Goal: Task Accomplishment & Management: Complete application form

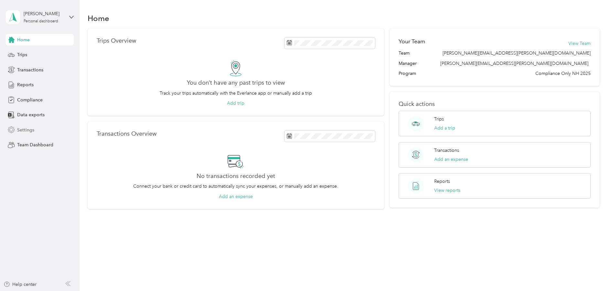
click at [30, 132] on span "Settings" at bounding box center [25, 130] width 17 height 7
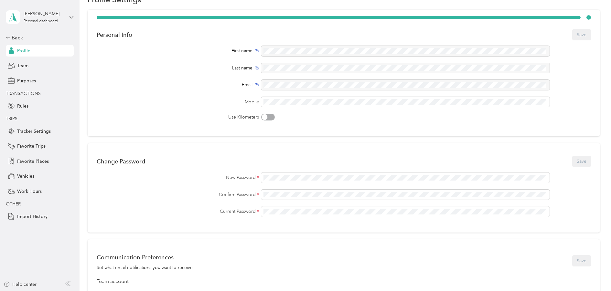
scroll to position [30, 0]
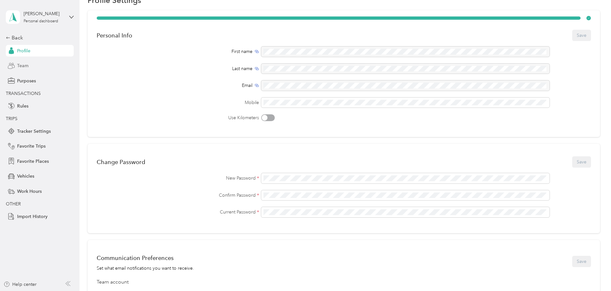
click at [34, 70] on div "Team" at bounding box center [40, 66] width 68 height 12
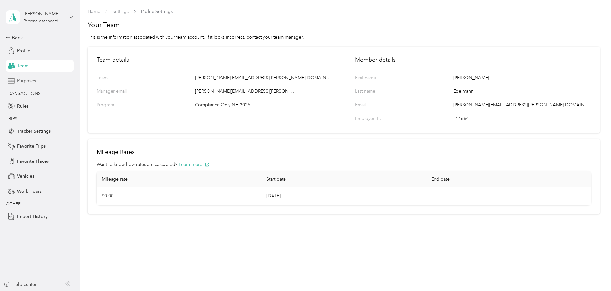
click at [28, 81] on span "Purposes" at bounding box center [26, 81] width 19 height 7
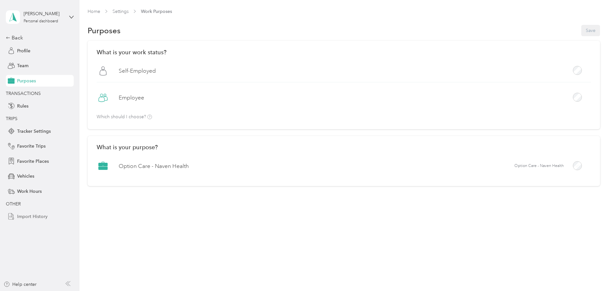
click at [39, 217] on span "Import History" at bounding box center [32, 216] width 30 height 7
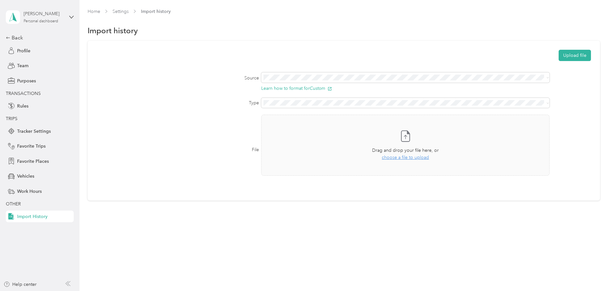
click at [34, 17] on div "[PERSON_NAME]" at bounding box center [44, 13] width 40 height 7
click at [35, 68] on div "Personal dashboard" at bounding box center [33, 65] width 42 height 7
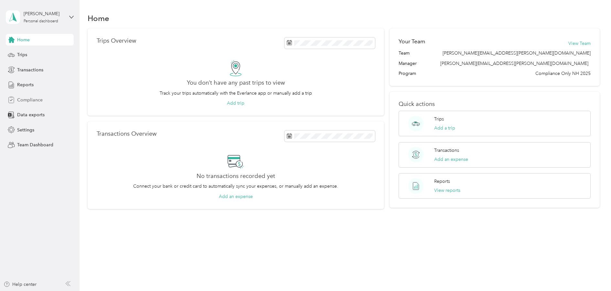
click at [31, 98] on span "Compliance" at bounding box center [30, 100] width 26 height 7
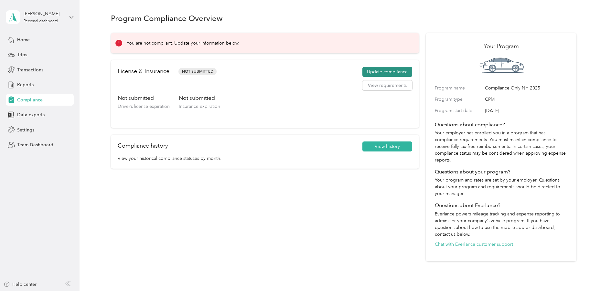
click at [391, 70] on button "Update compliance" at bounding box center [387, 72] width 50 height 10
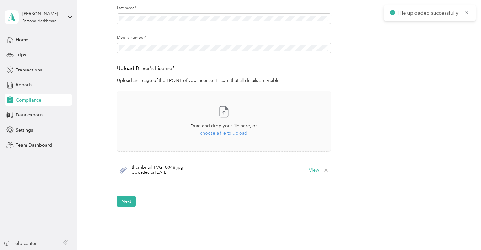
scroll to position [145, 0]
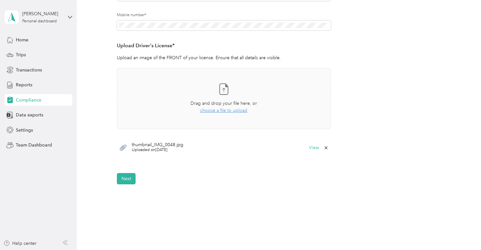
drag, startPoint x: 152, startPoint y: 148, endPoint x: 214, endPoint y: 150, distance: 62.1
click at [152, 148] on span "Uploaded on [DATE]" at bounding box center [158, 150] width 52 height 6
click at [311, 148] on button "View" at bounding box center [314, 147] width 10 height 5
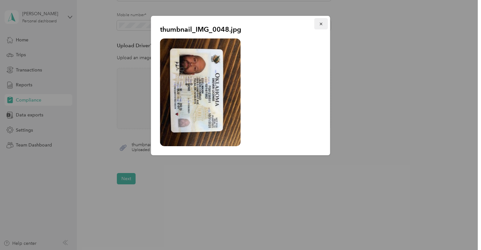
click at [322, 23] on icon "button" at bounding box center [321, 24] width 3 height 3
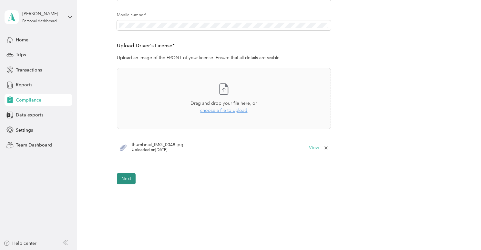
click at [125, 179] on button "Next" at bounding box center [126, 178] width 19 height 11
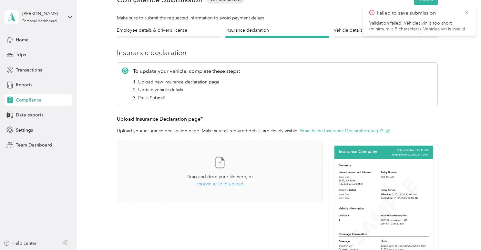
scroll to position [73, 0]
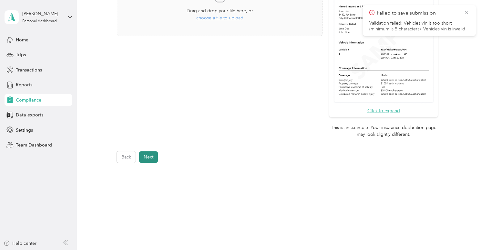
click at [155, 156] on button "Next" at bounding box center [148, 156] width 19 height 11
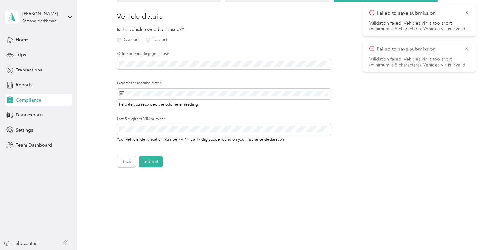
scroll to position [73, 0]
click at [157, 162] on button "Submit" at bounding box center [151, 160] width 24 height 11
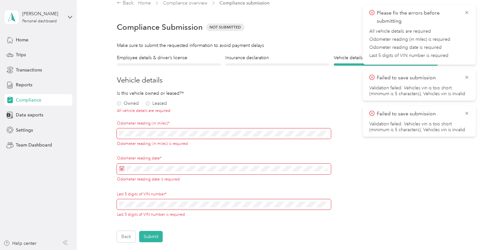
scroll to position [0, 0]
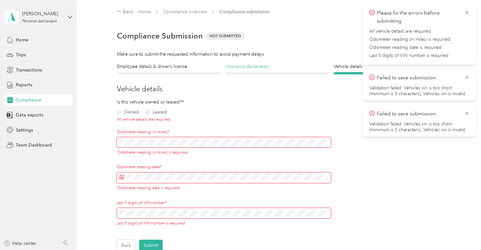
click at [241, 70] on h4 "Insurance declaration" at bounding box center [278, 66] width 104 height 7
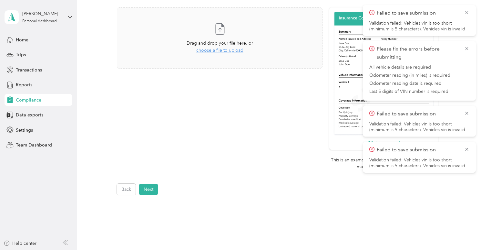
scroll to position [137, 0]
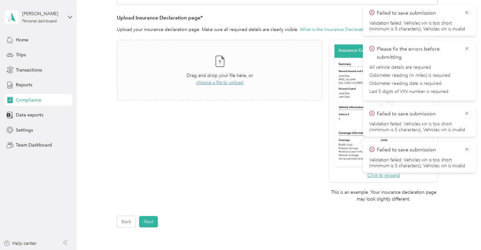
click at [467, 14] on icon at bounding box center [467, 13] width 5 height 6
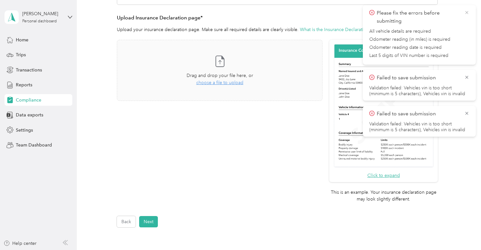
click at [468, 12] on icon at bounding box center [467, 12] width 3 height 3
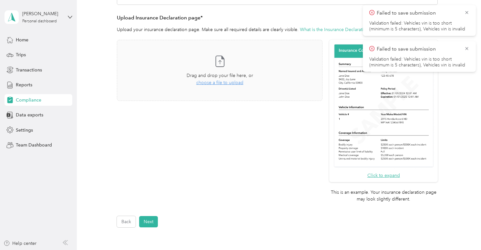
click at [468, 12] on icon at bounding box center [467, 12] width 3 height 3
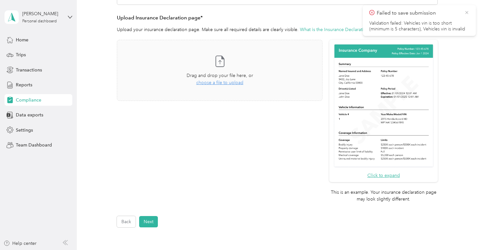
click at [465, 12] on icon at bounding box center [467, 13] width 5 height 6
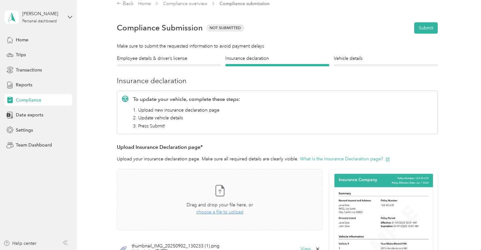
scroll to position [202, 0]
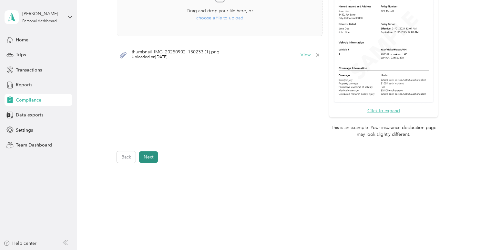
click at [150, 156] on button "Next" at bounding box center [148, 156] width 19 height 11
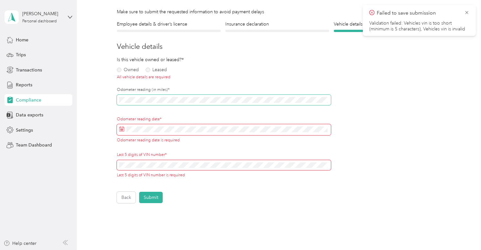
scroll to position [89, 0]
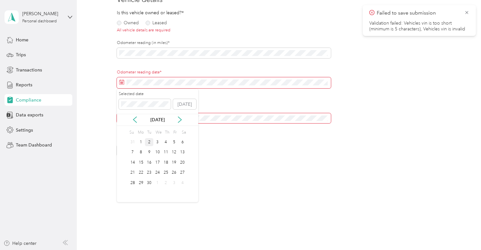
click at [150, 140] on div "2" at bounding box center [149, 142] width 8 height 8
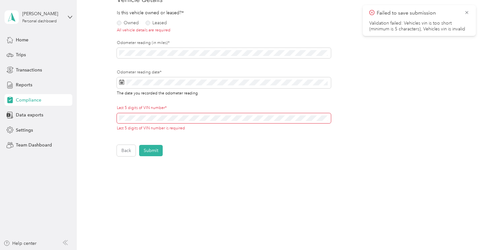
click at [96, 87] on div "Employee details & driver’s license License Insurance declaration Insurance Veh…" at bounding box center [278, 65] width 386 height 182
click at [98, 115] on div "Employee details & driver’s license License Insurance declaration Insurance Veh…" at bounding box center [278, 65] width 386 height 182
click at [468, 11] on icon at bounding box center [467, 13] width 5 height 6
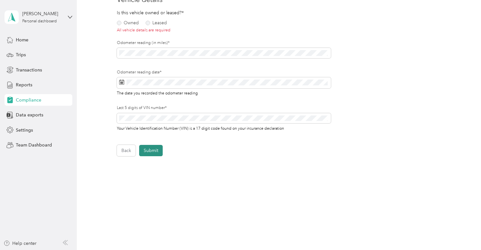
click at [159, 151] on button "Submit" at bounding box center [151, 150] width 24 height 11
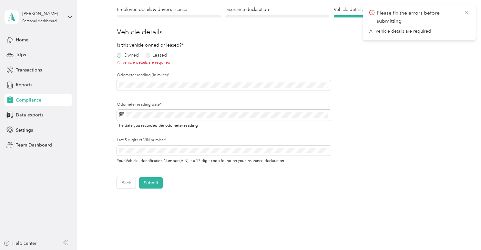
click at [127, 57] on label "Owned" at bounding box center [128, 55] width 22 height 5
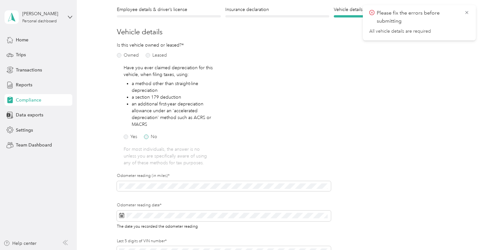
click at [147, 136] on label "No" at bounding box center [150, 136] width 13 height 5
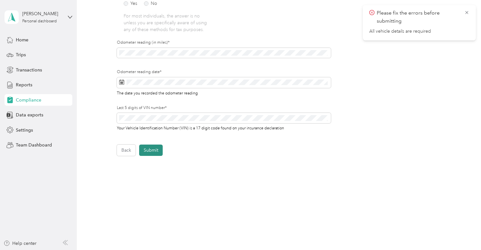
click at [149, 149] on button "Submit" at bounding box center [151, 149] width 24 height 11
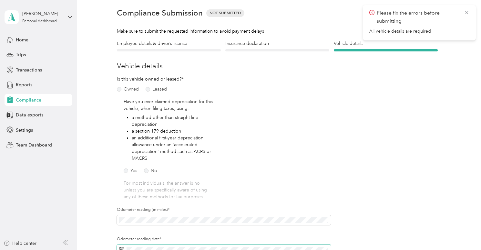
scroll to position [8, 0]
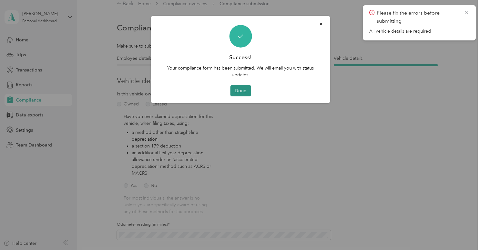
click at [239, 90] on button "Done" at bounding box center [240, 90] width 21 height 11
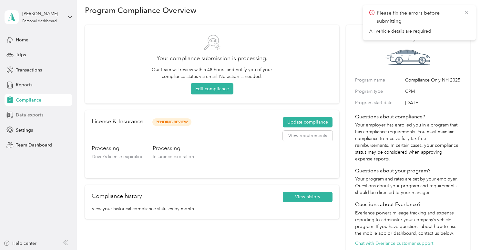
click at [29, 111] on div "Data exports" at bounding box center [39, 115] width 68 height 12
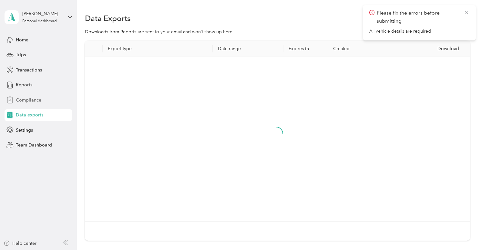
click at [26, 99] on span "Compliance" at bounding box center [29, 100] width 26 height 7
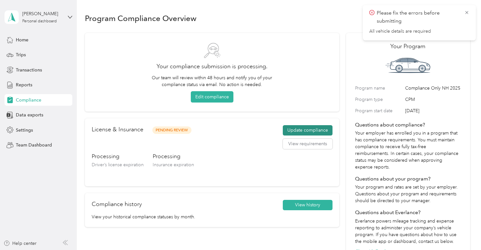
click at [308, 129] on button "Update compliance" at bounding box center [308, 130] width 50 height 10
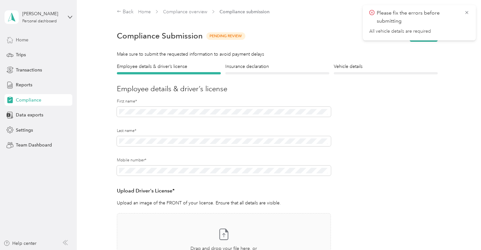
click at [37, 41] on div "Home" at bounding box center [39, 40] width 68 height 12
